Goal: Find specific page/section: Find specific page/section

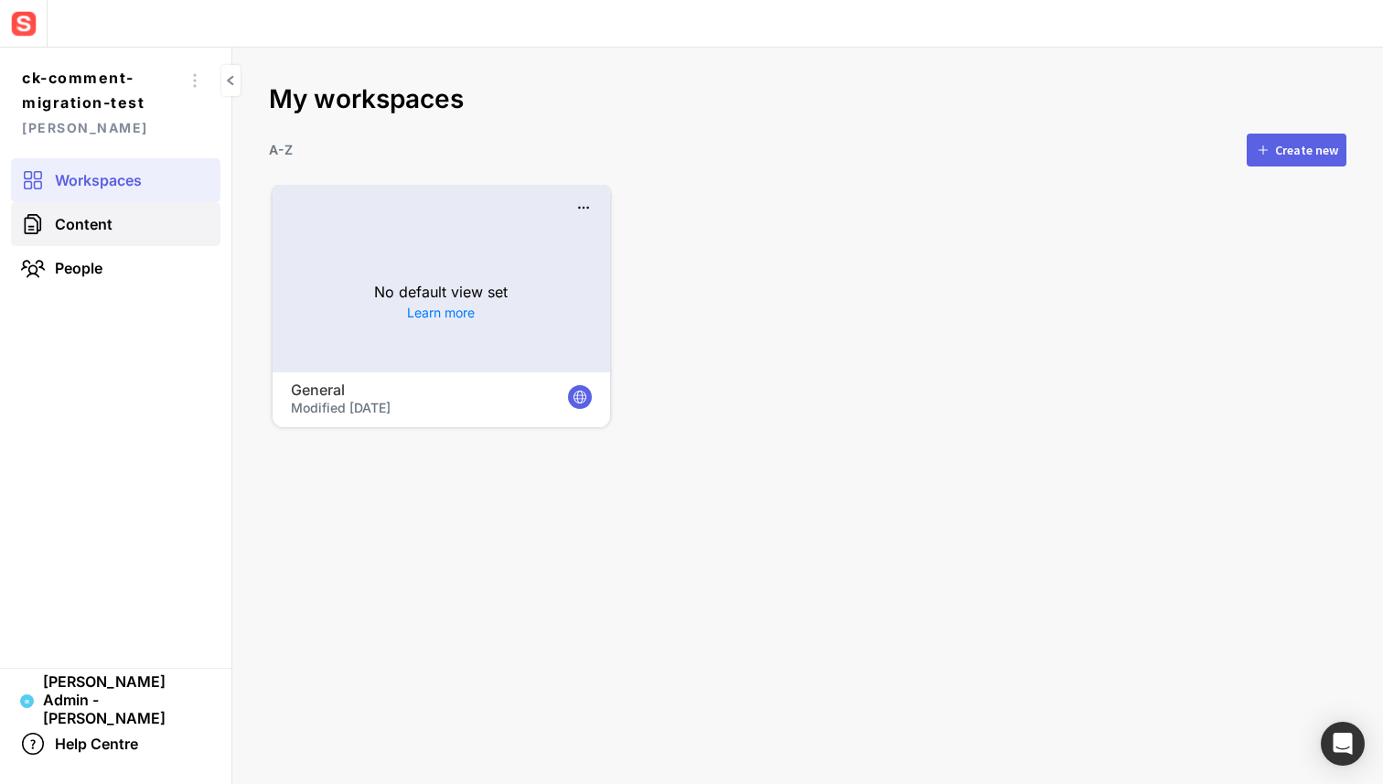
click at [161, 214] on link "Content" at bounding box center [115, 224] width 209 height 44
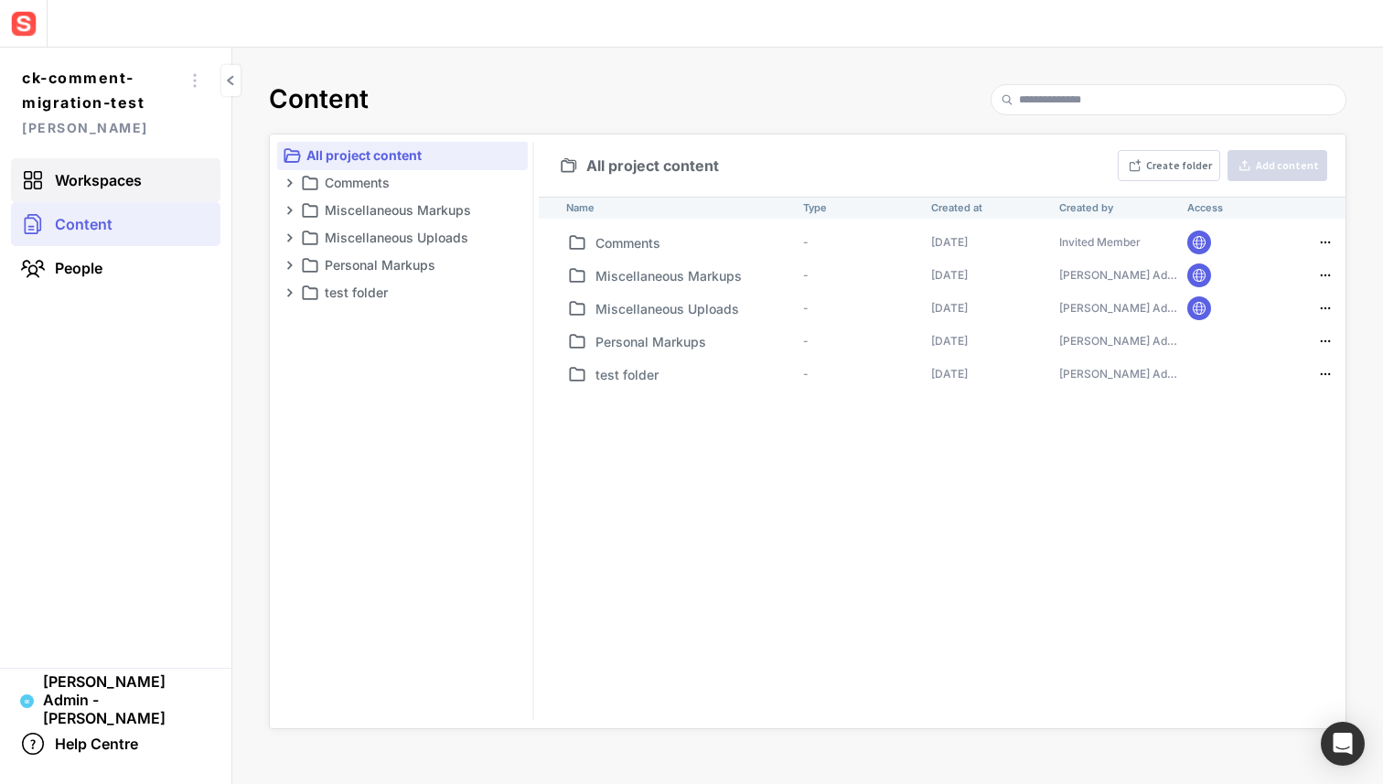
click at [152, 184] on link "Workspaces" at bounding box center [115, 180] width 209 height 44
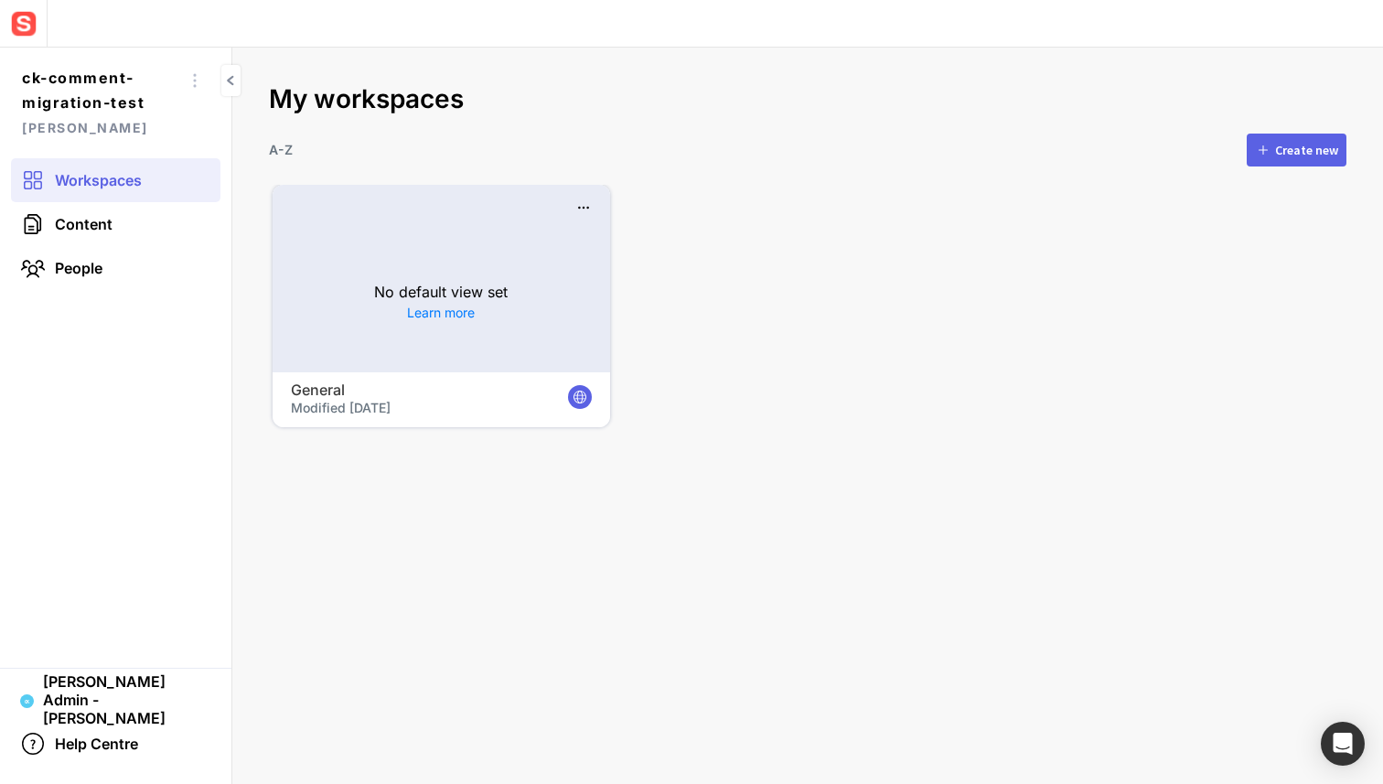
click at [319, 401] on span "Modified [DATE]" at bounding box center [341, 408] width 100 height 16
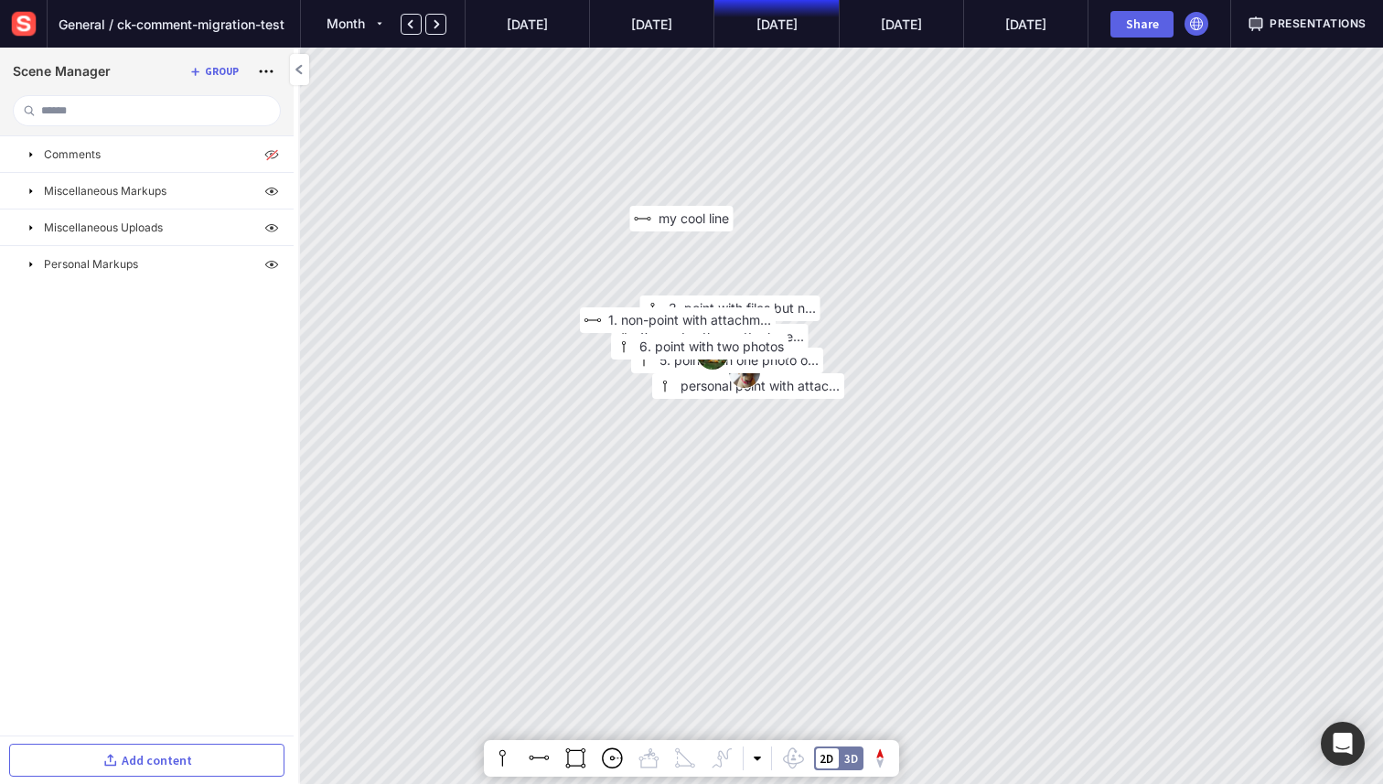
click at [24, 23] on img at bounding box center [23, 23] width 33 height 33
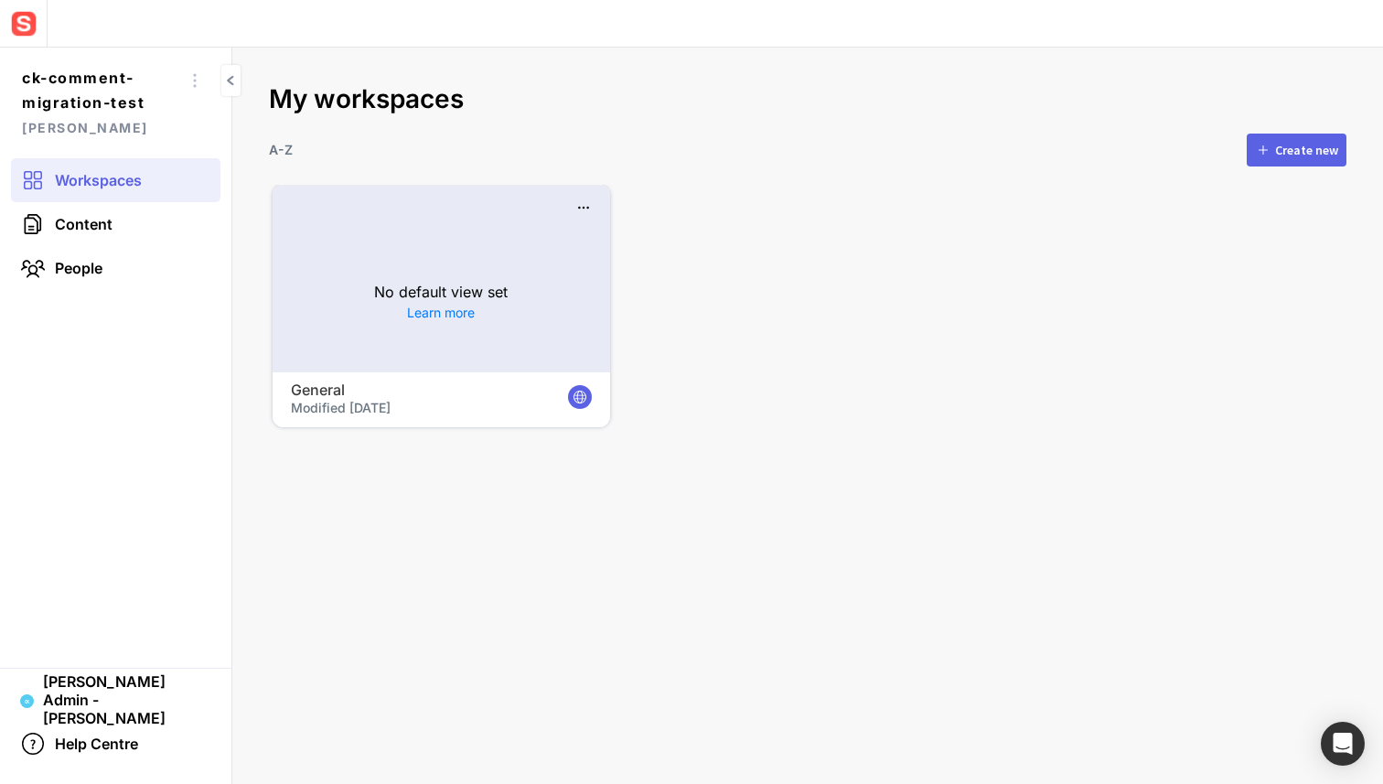
click at [27, 20] on img at bounding box center [23, 23] width 33 height 33
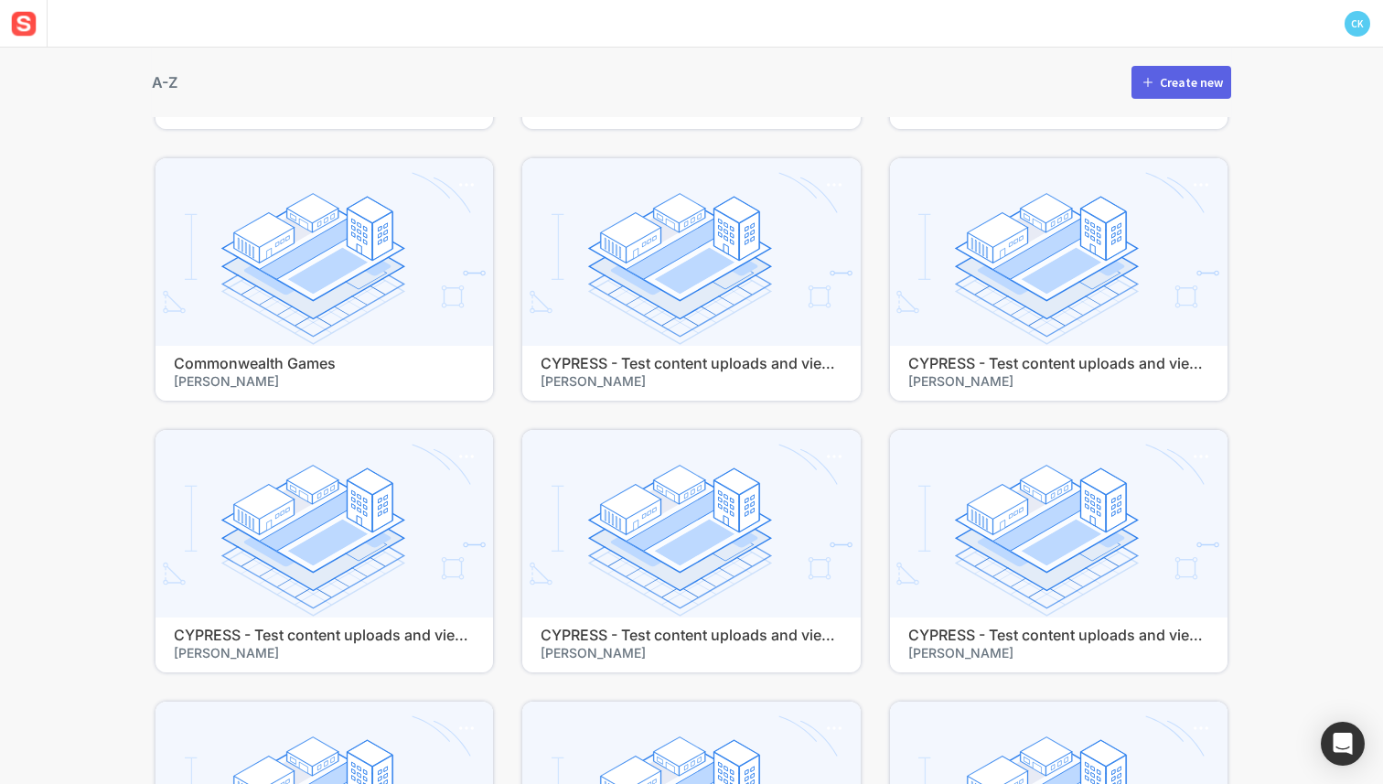
scroll to position [643, 0]
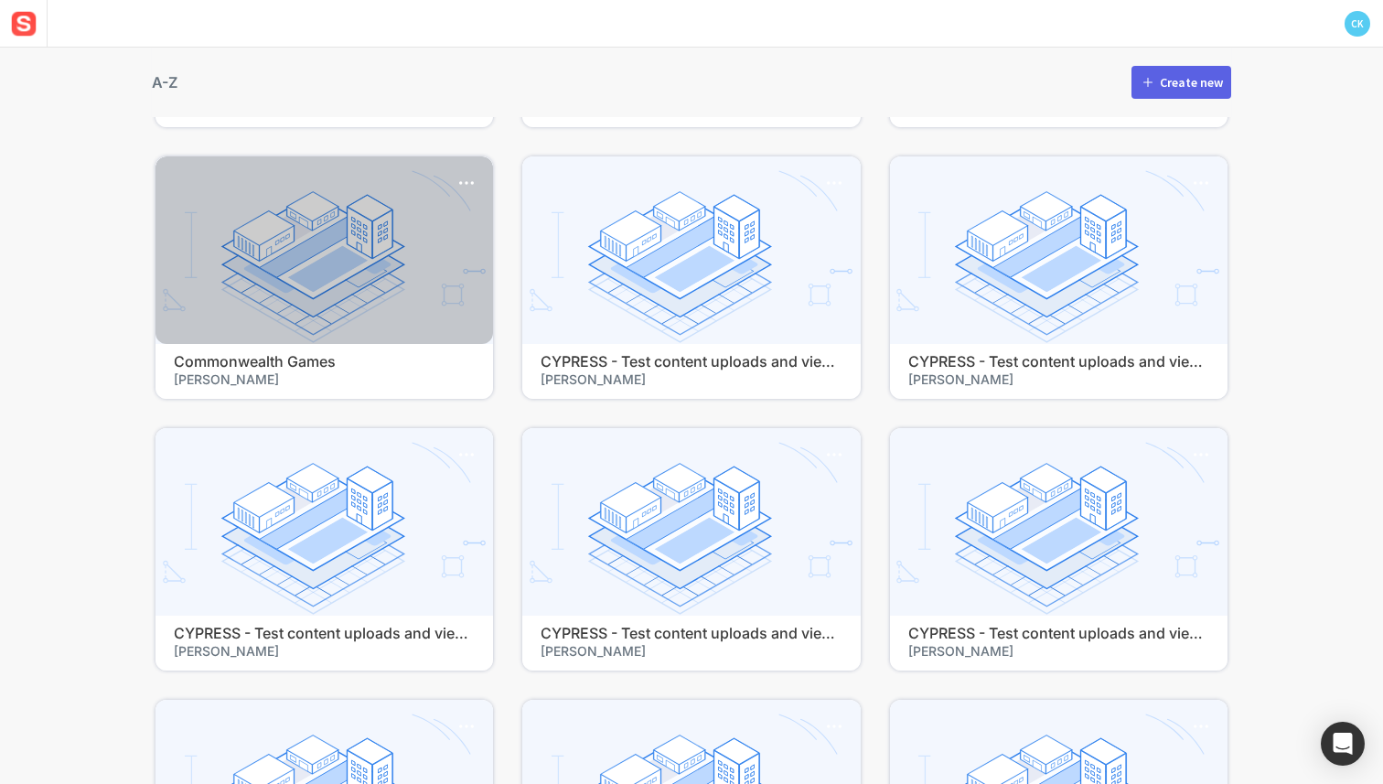
click at [367, 349] on div "Commonwealth Games [PERSON_NAME]" at bounding box center [323, 371] width 337 height 55
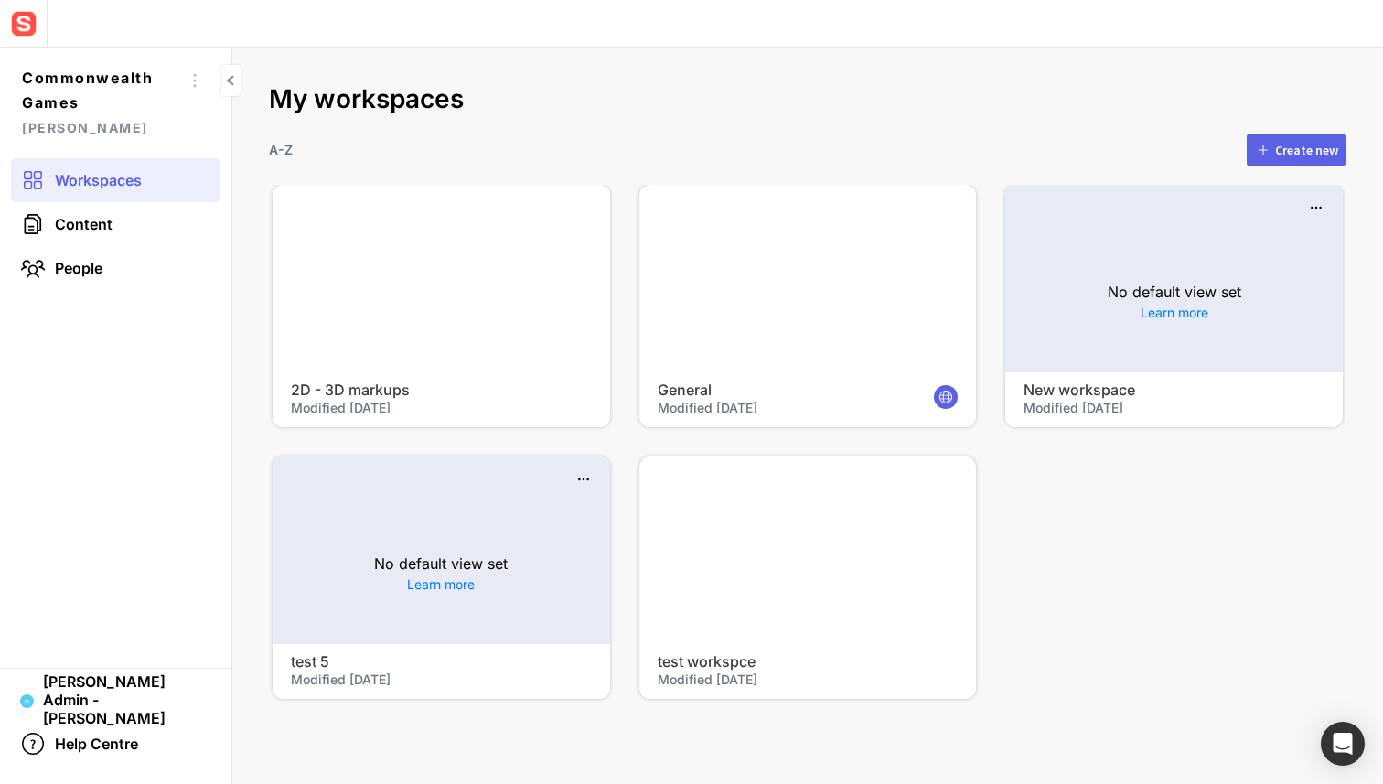
click at [699, 382] on h4 "General" at bounding box center [773, 389] width 231 height 17
